Goal: Transaction & Acquisition: Purchase product/service

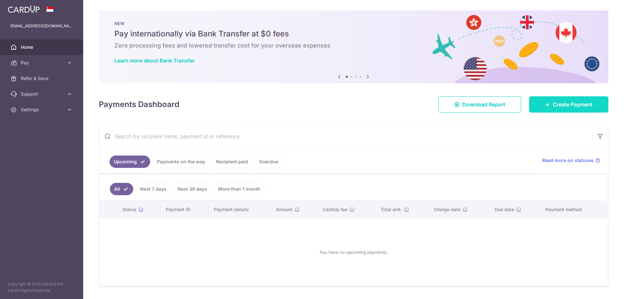
click at [581, 105] on span "Create Payment" at bounding box center [573, 104] width 40 height 8
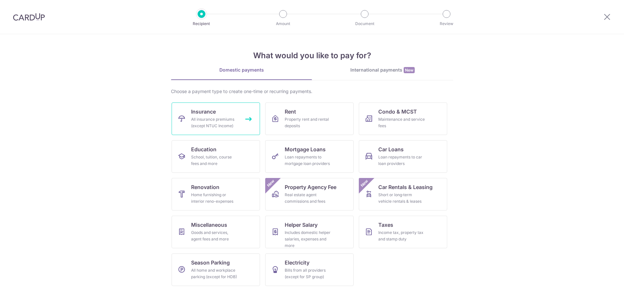
click at [211, 113] on span "Insurance" at bounding box center [203, 112] width 25 height 8
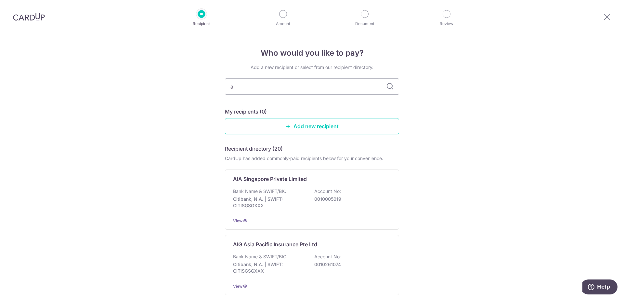
type input "aia"
click at [388, 88] on icon at bounding box center [390, 87] width 8 height 8
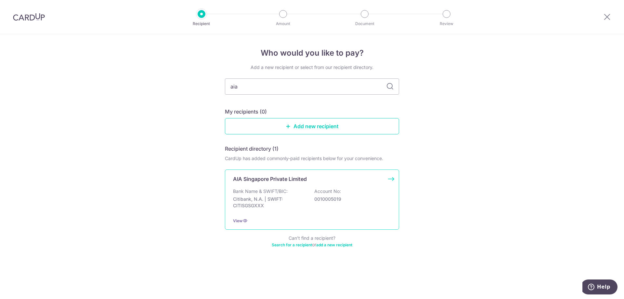
click at [303, 196] on p "Citibank, N.A. | SWIFT: CITISGSGXXX" at bounding box center [269, 202] width 73 height 13
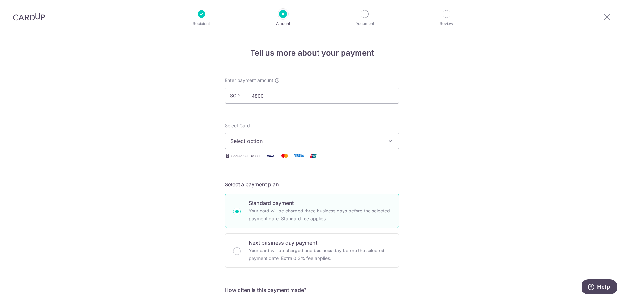
type input "4,800.00"
click at [296, 138] on span "Select option" at bounding box center [307, 141] width 152 height 8
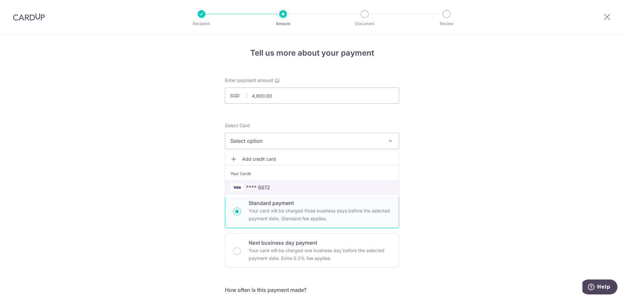
click at [295, 186] on span "**** 6612" at bounding box center [312, 187] width 163 height 8
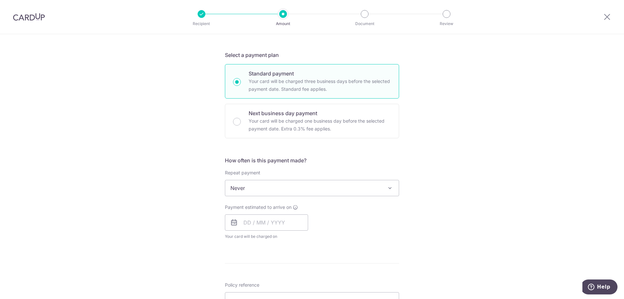
scroll to position [130, 0]
click at [267, 221] on input "text" at bounding box center [266, 222] width 83 height 16
click at [301, 281] on link "12" at bounding box center [303, 281] width 10 height 10
type input "12/09/2025"
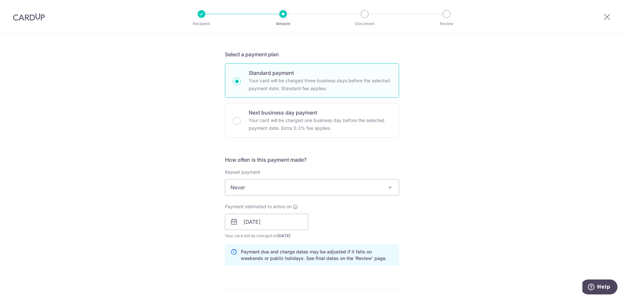
scroll to position [293, 0]
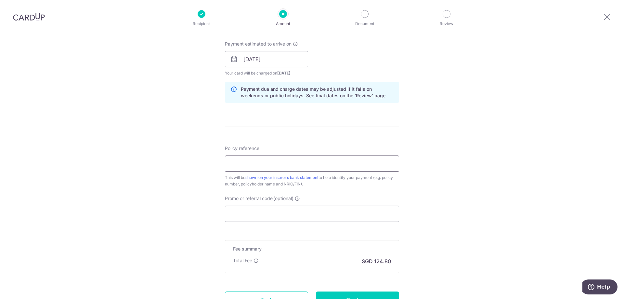
click at [260, 166] on input "Policy reference" at bounding box center [312, 163] width 174 height 16
type input "L545684745"
click at [313, 219] on input "Promo or referral code (optional)" at bounding box center [312, 214] width 174 height 16
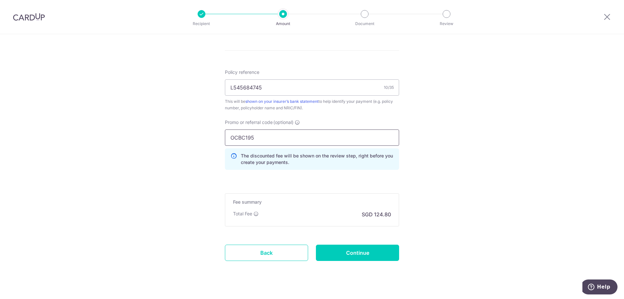
scroll to position [380, 0]
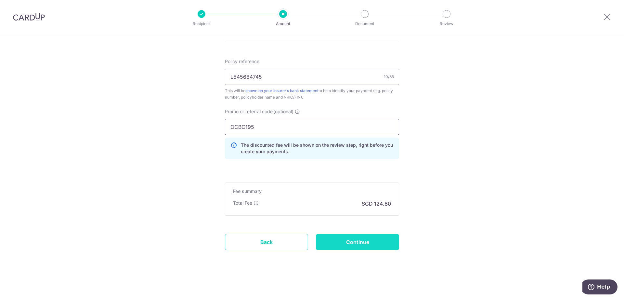
type input "OCBC195"
click at [363, 241] on input "Continue" at bounding box center [357, 242] width 83 height 16
type input "Create Schedule"
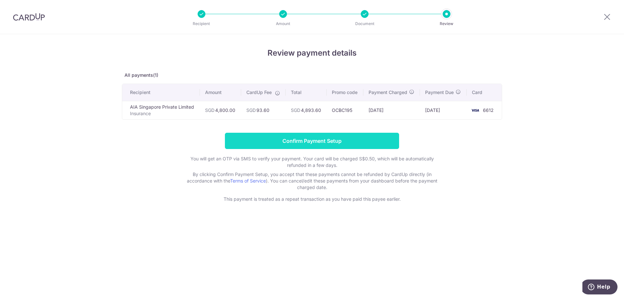
click at [325, 134] on input "Confirm Payment Setup" at bounding box center [312, 141] width 174 height 16
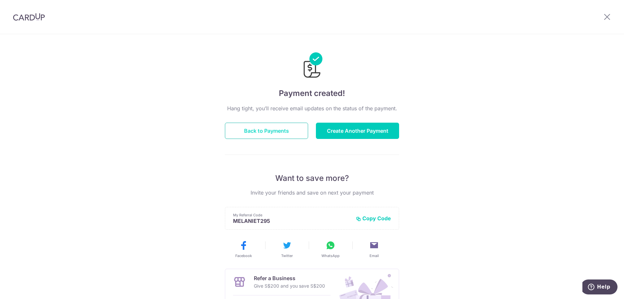
click at [274, 130] on button "Back to Payments" at bounding box center [266, 131] width 83 height 16
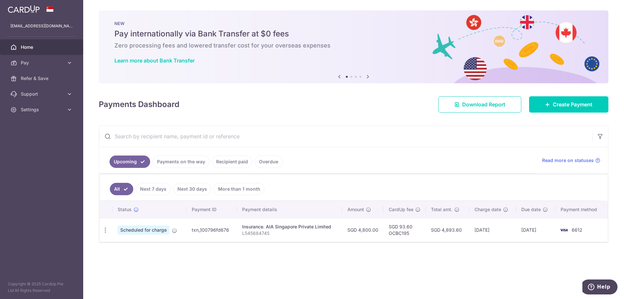
click at [241, 161] on link "Recipient paid" at bounding box center [232, 161] width 40 height 12
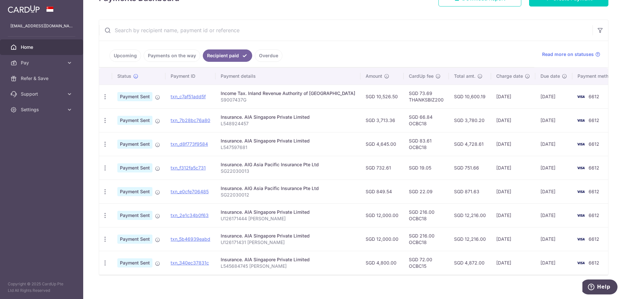
scroll to position [113, 0]
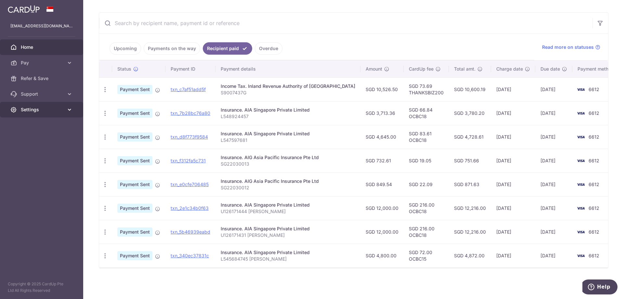
click at [46, 111] on span "Settings" at bounding box center [42, 109] width 43 height 7
click at [119, 49] on link "Upcoming" at bounding box center [126, 48] width 32 height 12
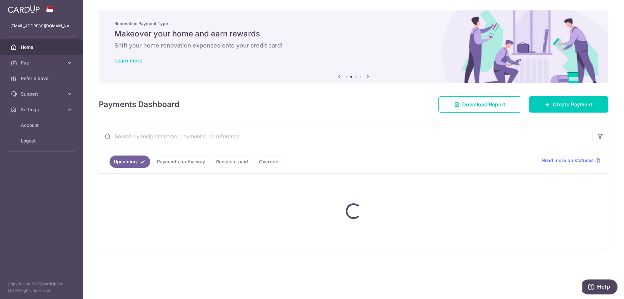
scroll to position [0, 0]
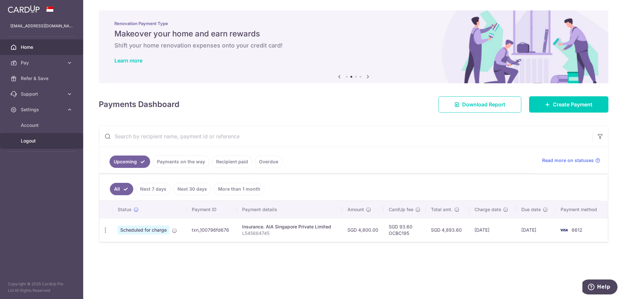
click at [75, 137] on link "Logout" at bounding box center [41, 141] width 83 height 16
